Goal: Task Accomplishment & Management: Manage account settings

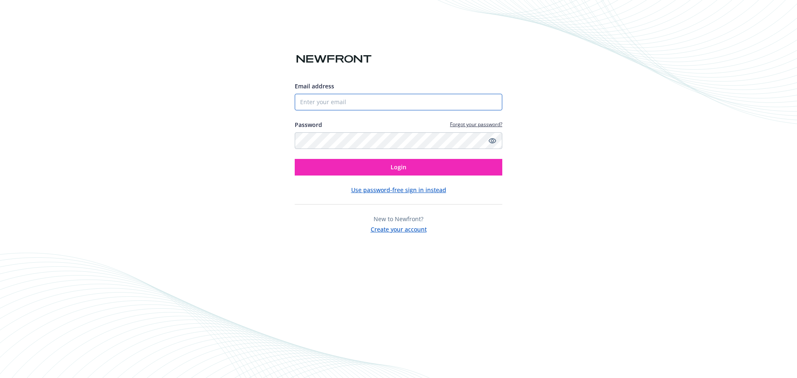
click at [353, 102] on input "Email address" at bounding box center [399, 102] width 208 height 17
drag, startPoint x: 379, startPoint y: 102, endPoint x: 251, endPoint y: 94, distance: 128.5
click at [251, 94] on div "Email address [PERSON_NAME][EMAIL_ADDRESS][PERSON_NAME][DOMAIN_NAME] Password F…" at bounding box center [398, 189] width 797 height 378
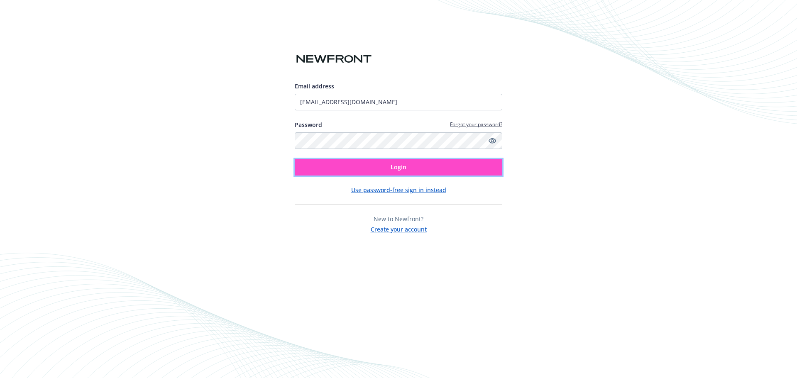
click at [429, 168] on button "Login" at bounding box center [399, 167] width 208 height 17
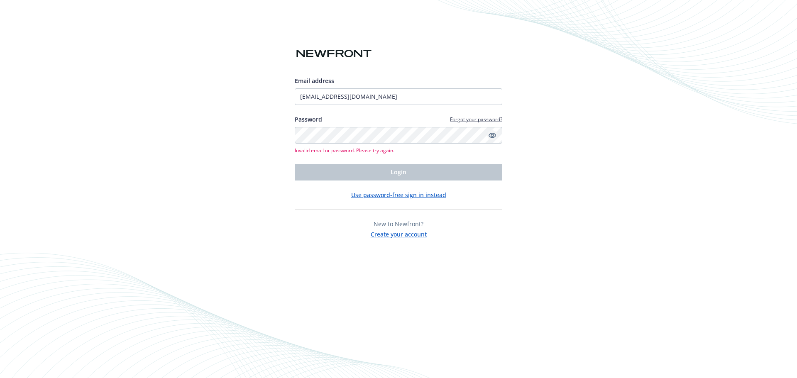
click at [491, 134] on icon "Show password" at bounding box center [492, 135] width 7 height 5
click at [490, 134] on icon "Hide password" at bounding box center [492, 135] width 10 height 10
click at [330, 96] on input "[EMAIL_ADDRESS][DOMAIN_NAME]" at bounding box center [399, 96] width 208 height 17
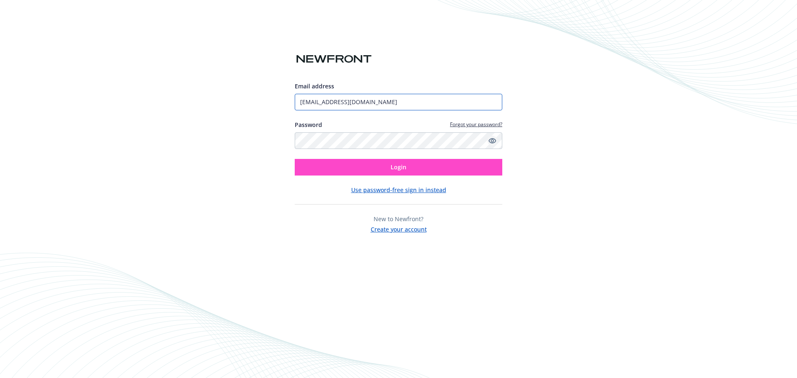
type input "[EMAIL_ADDRESS][DOMAIN_NAME]"
click at [422, 163] on button "Login" at bounding box center [399, 167] width 208 height 17
